Goal: Task Accomplishment & Management: Manage account settings

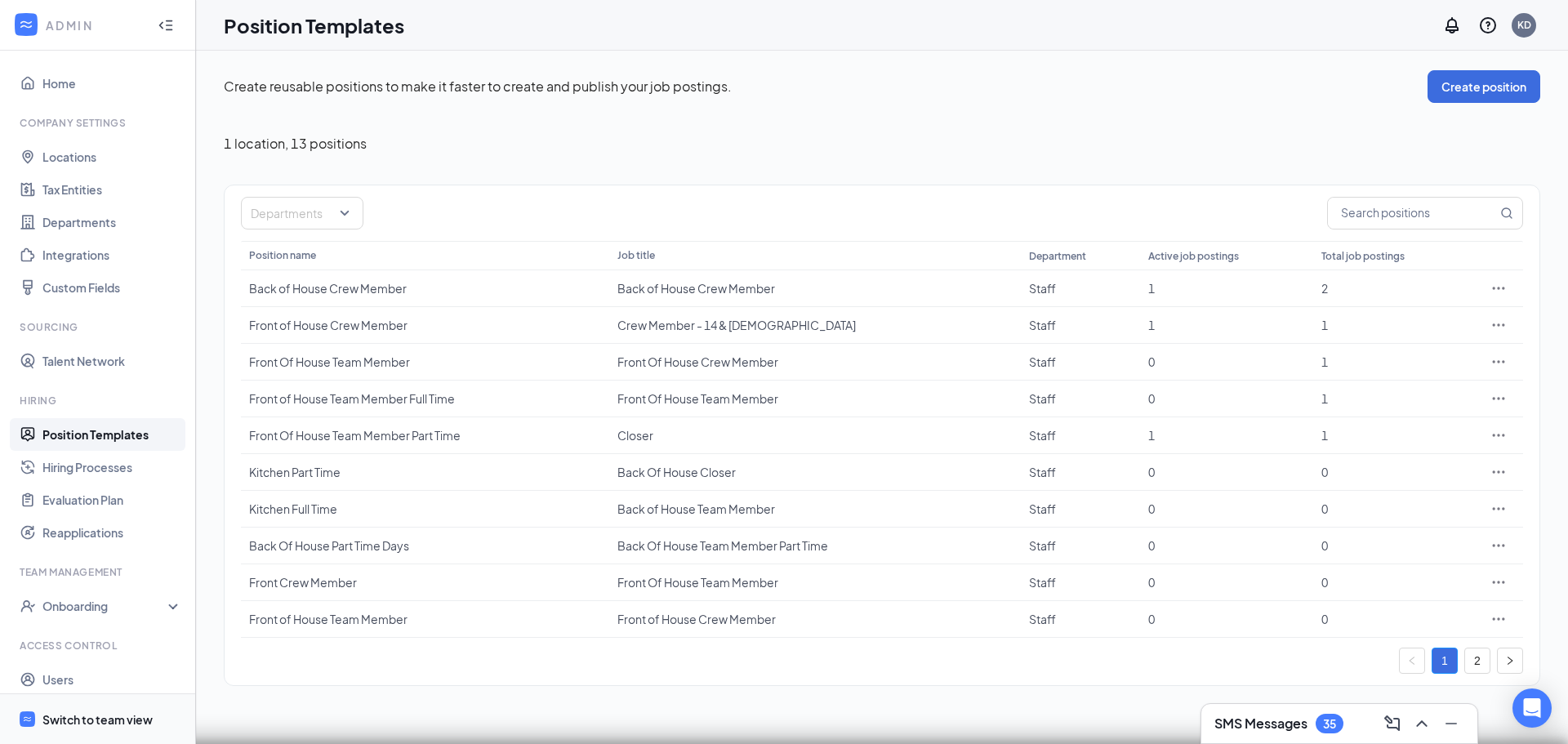
click at [77, 714] on div "Switch to team view" at bounding box center [98, 719] width 110 height 16
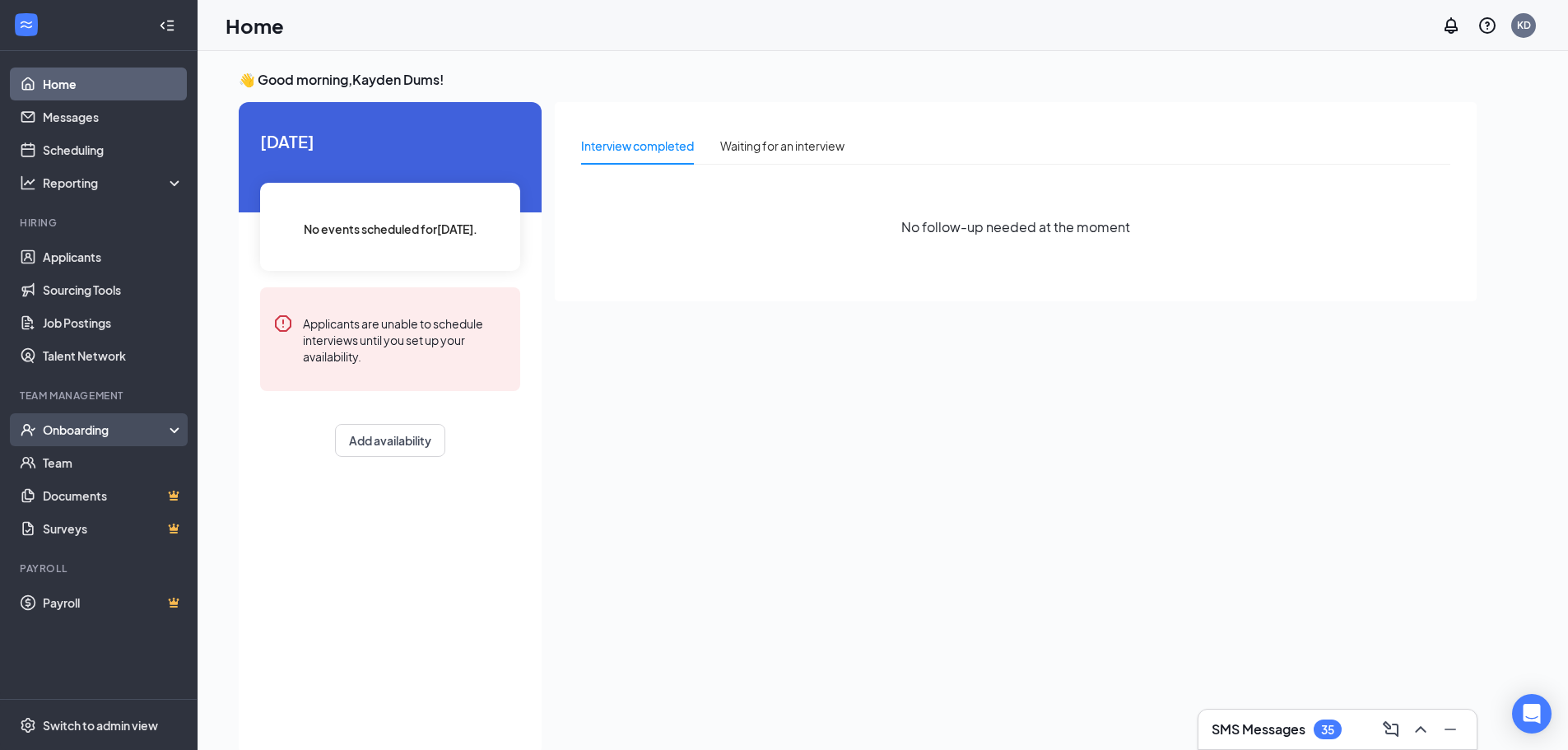
click at [84, 434] on div "Onboarding" at bounding box center [106, 429] width 127 height 16
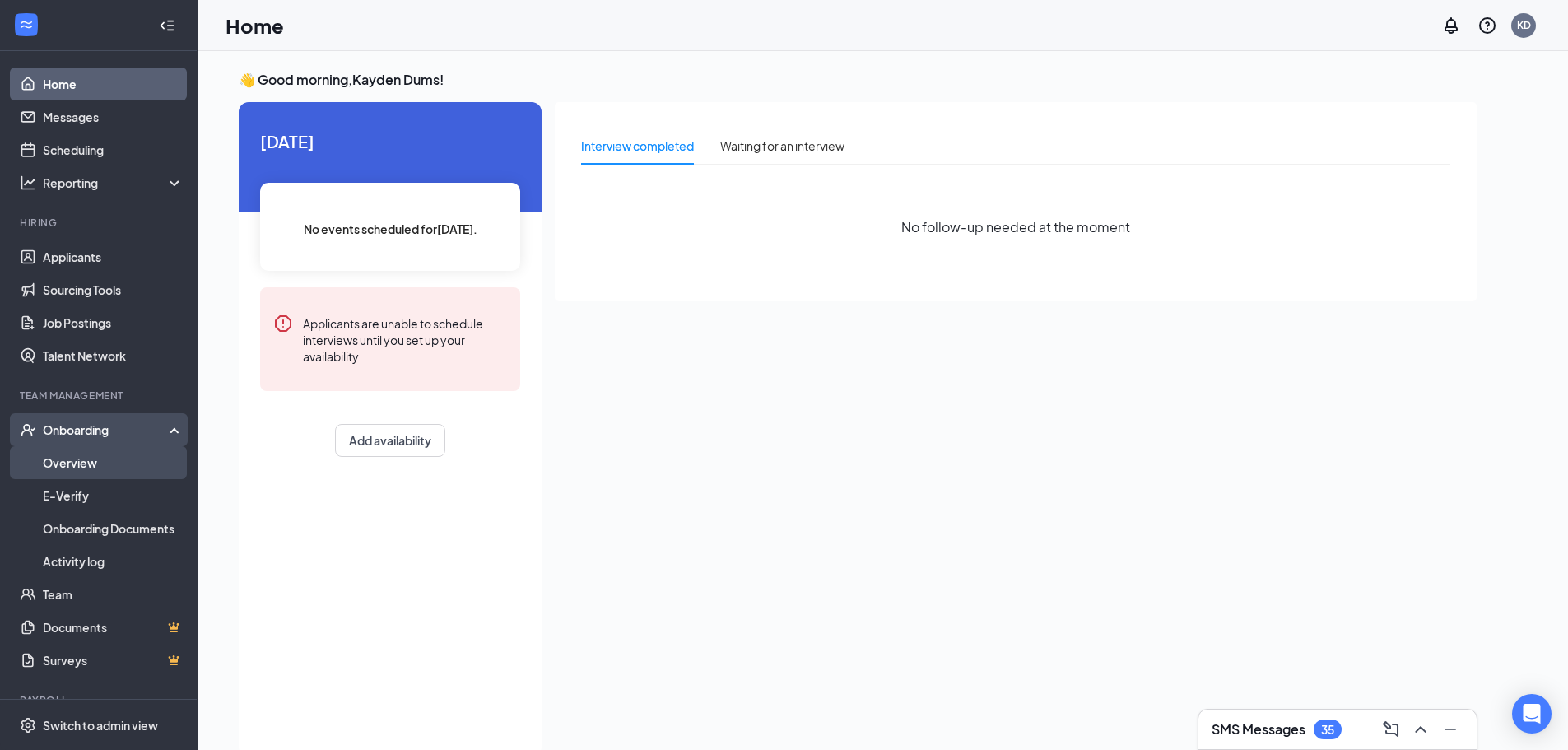
click at [91, 461] on link "Overview" at bounding box center [113, 462] width 140 height 32
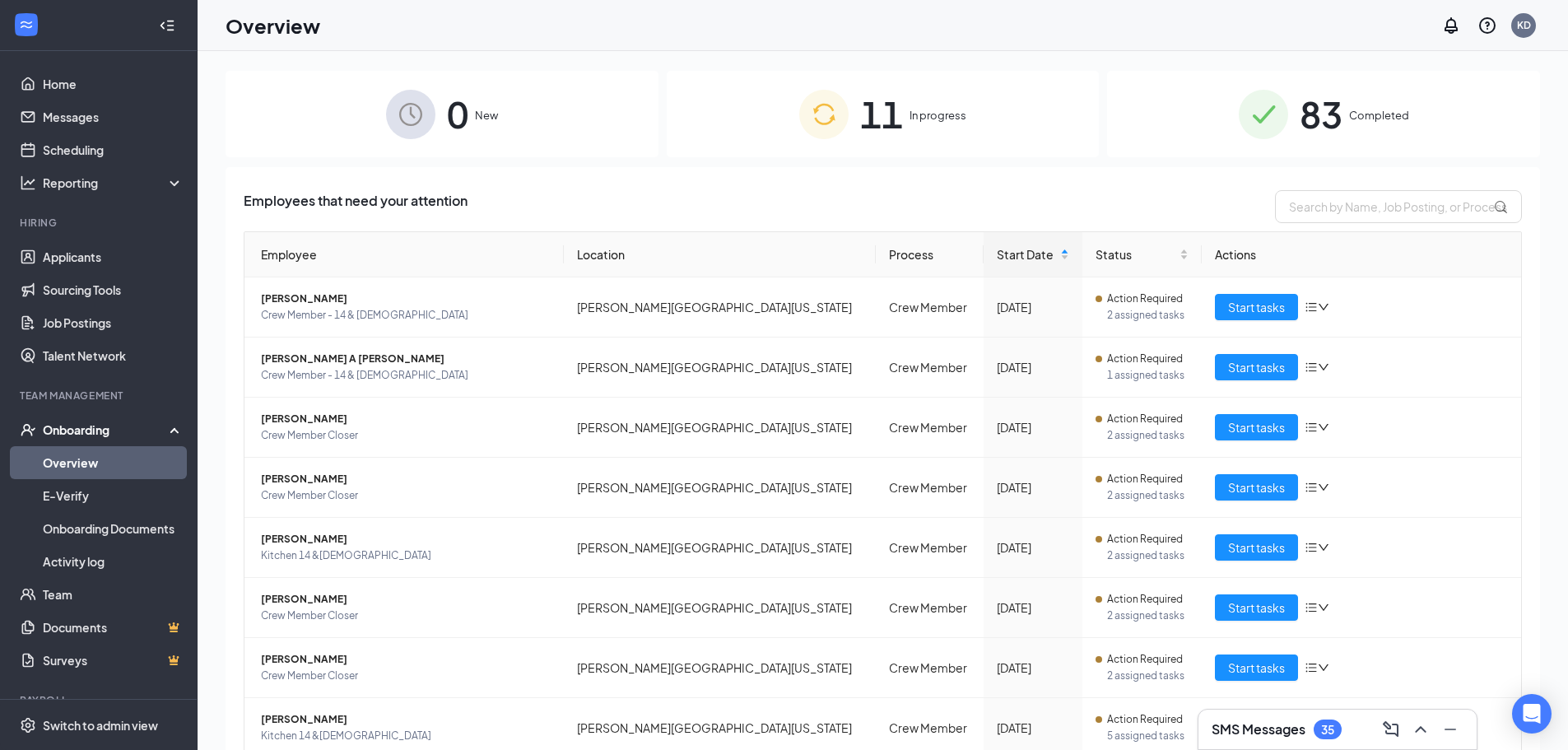
click at [963, 117] on div "11 In progress" at bounding box center [882, 114] width 433 height 86
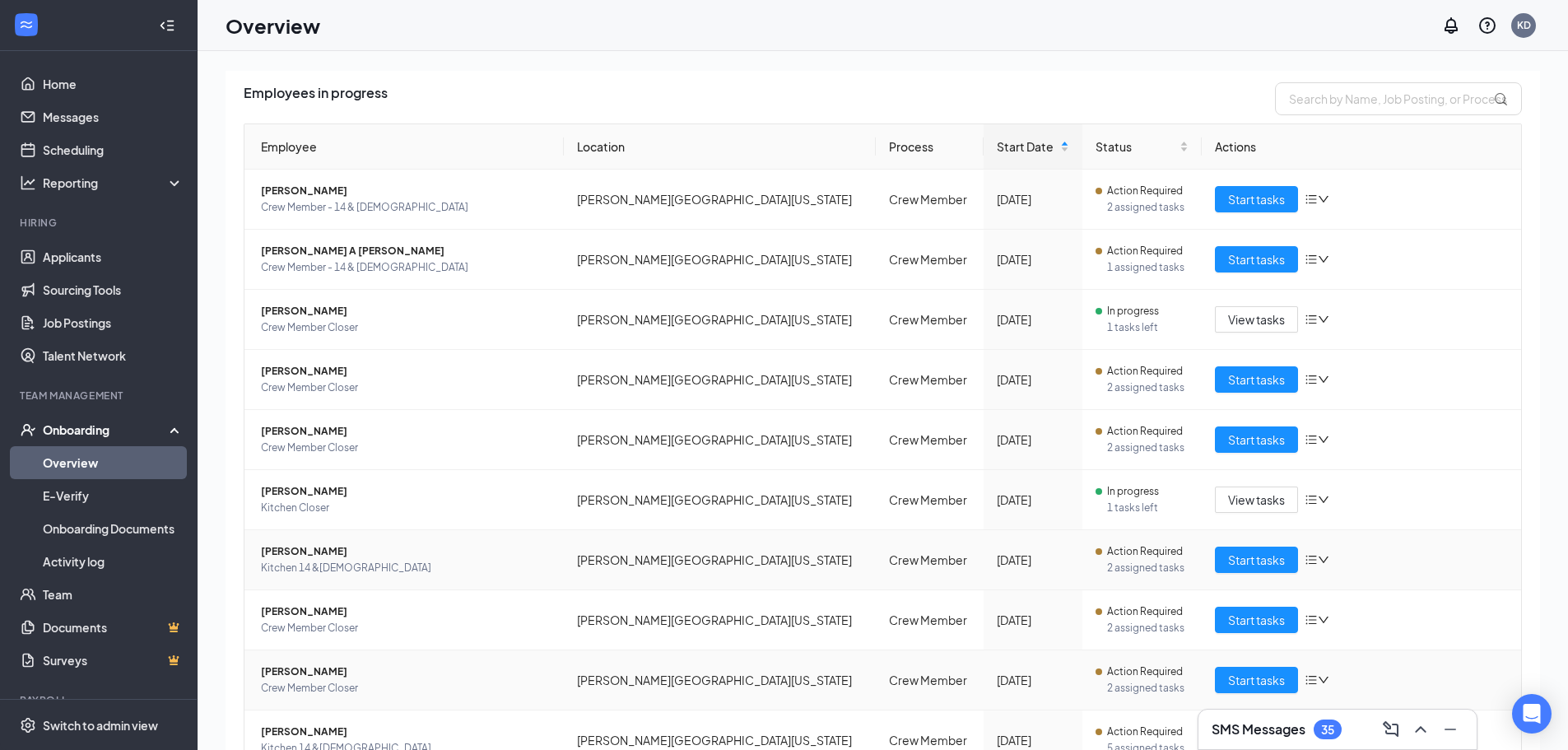
scroll to position [185, 0]
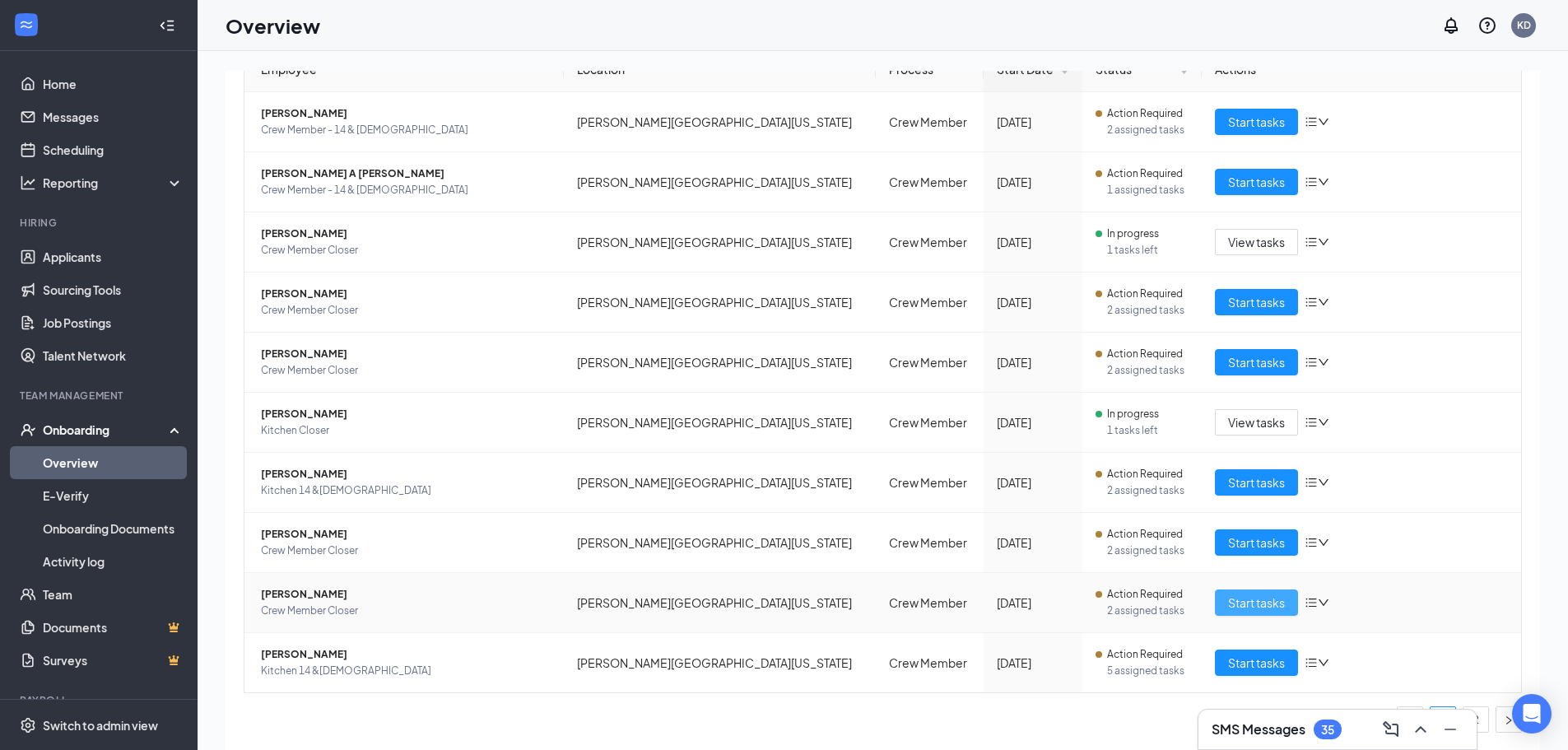
click at [1215, 607] on button "Start tasks" at bounding box center [1256, 603] width 83 height 27
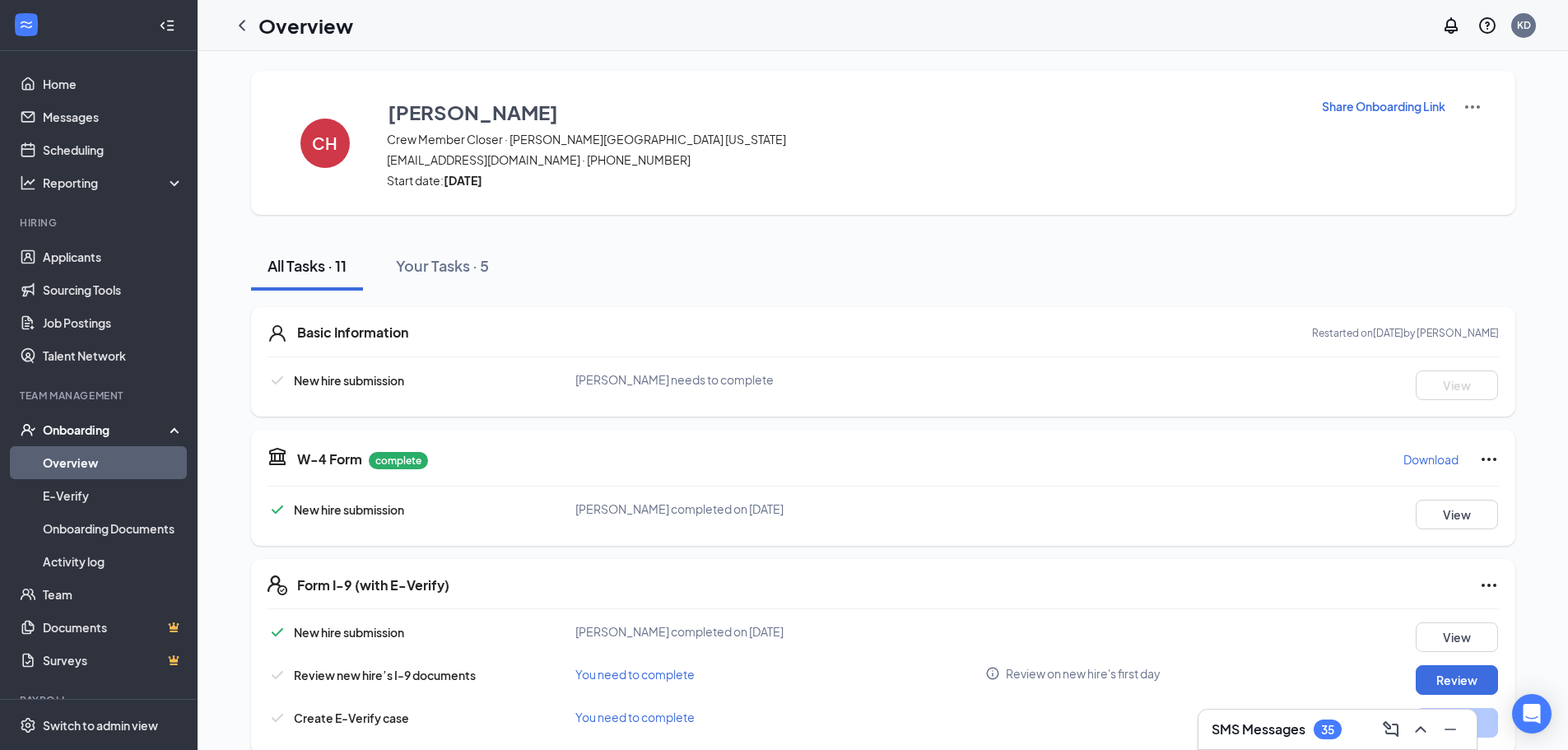
click at [1139, 347] on div "Basic Information Restarted on [DATE] by [PERSON_NAME] New hire submission [PER…" at bounding box center [883, 361] width 1264 height 110
click at [1376, 102] on p "Share Onboarding Link" at bounding box center [1383, 106] width 123 height 16
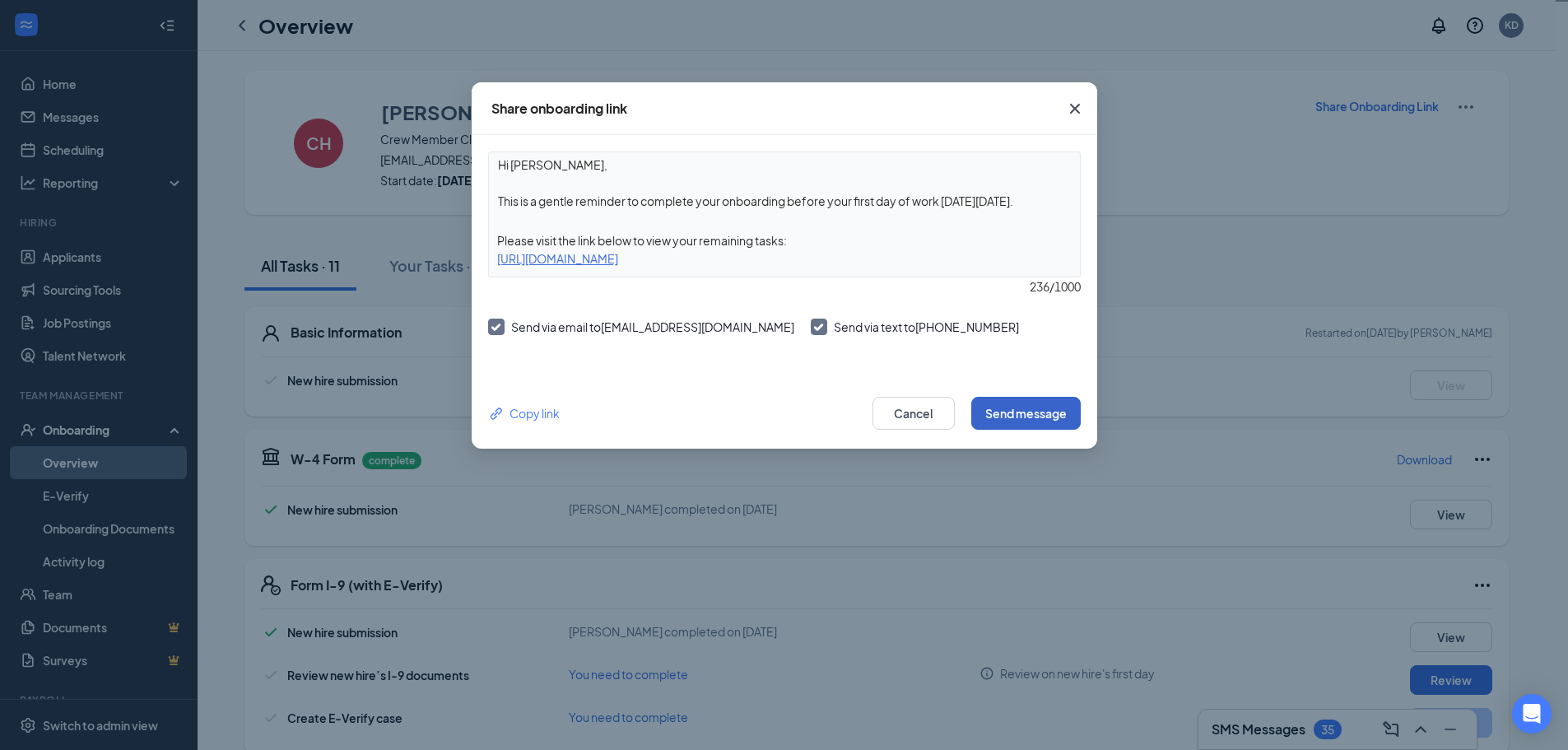
click at [1056, 415] on button "Send message" at bounding box center [1026, 413] width 110 height 32
